Goal: Information Seeking & Learning: Learn about a topic

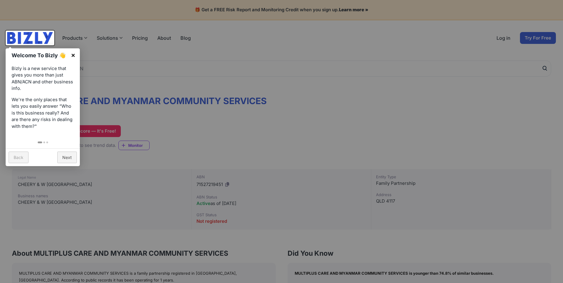
click at [74, 56] on link "×" at bounding box center [73, 54] width 13 height 13
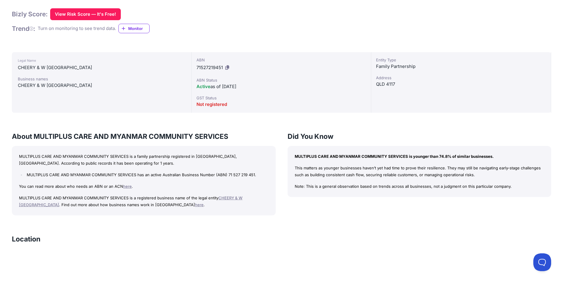
scroll to position [178, 0]
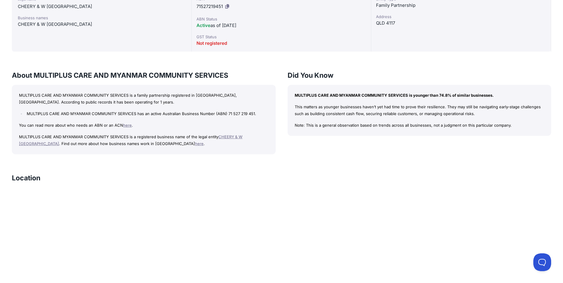
click at [195, 145] on link "here" at bounding box center [199, 143] width 9 height 5
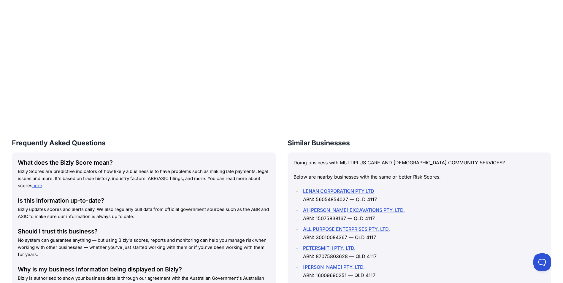
scroll to position [386, 0]
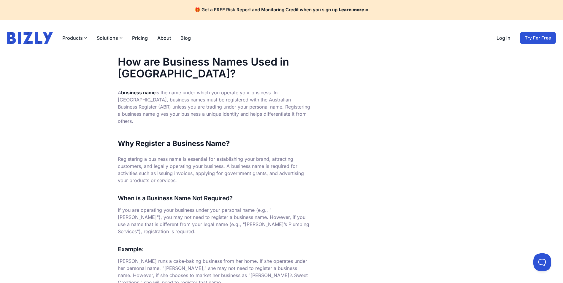
scroll to position [30, 0]
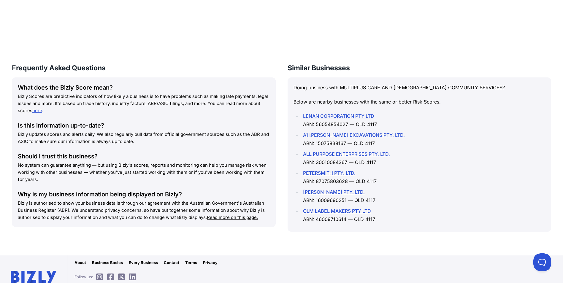
scroll to position [470, 0]
